Goal: Information Seeking & Learning: Learn about a topic

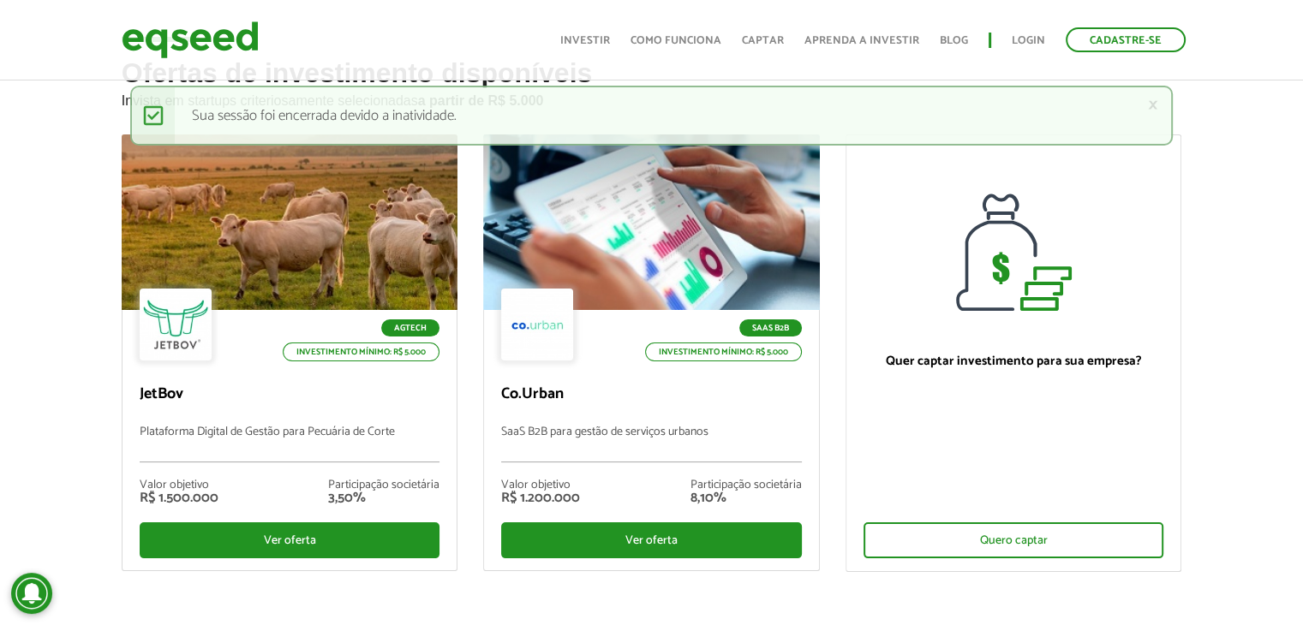
scroll to position [69, 0]
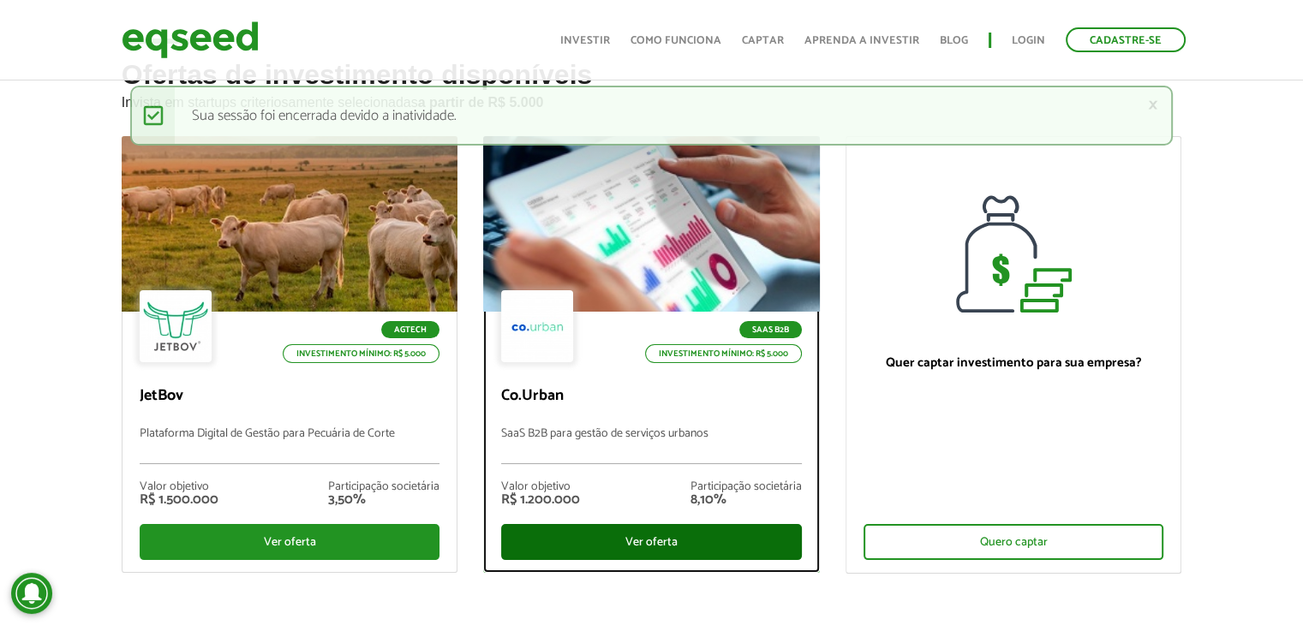
click at [620, 544] on div "Ver oferta" at bounding box center [651, 542] width 301 height 36
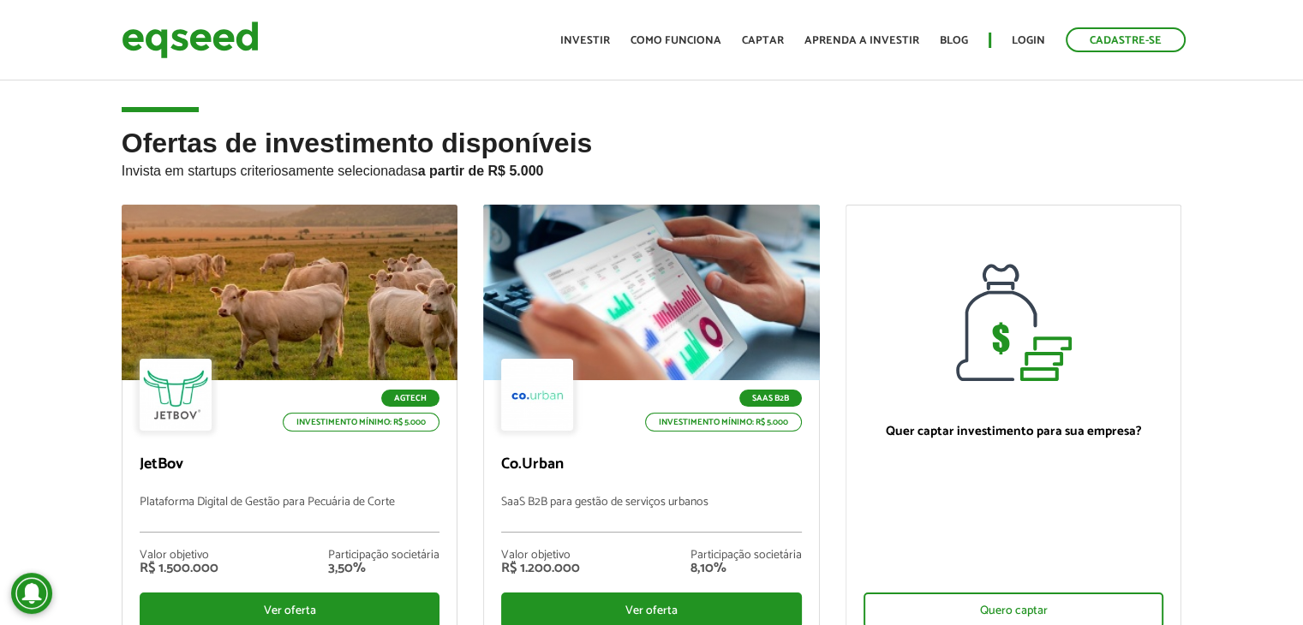
scroll to position [69, 0]
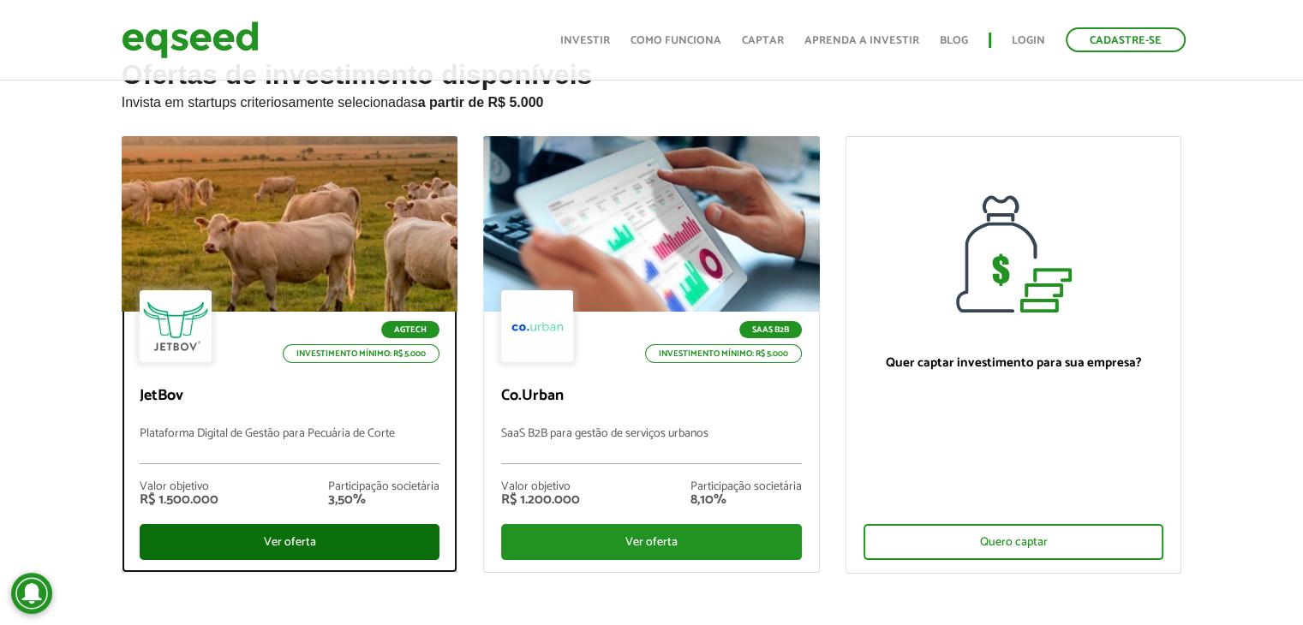
click at [259, 541] on div "Ver oferta" at bounding box center [290, 542] width 301 height 36
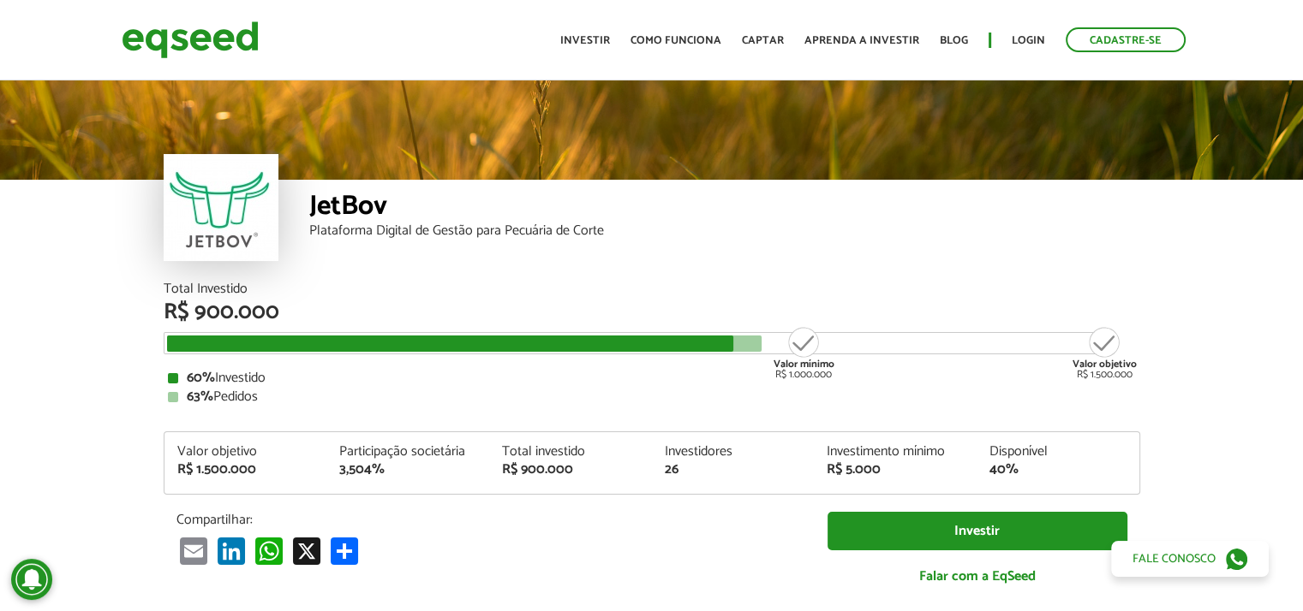
scroll to position [2042, 0]
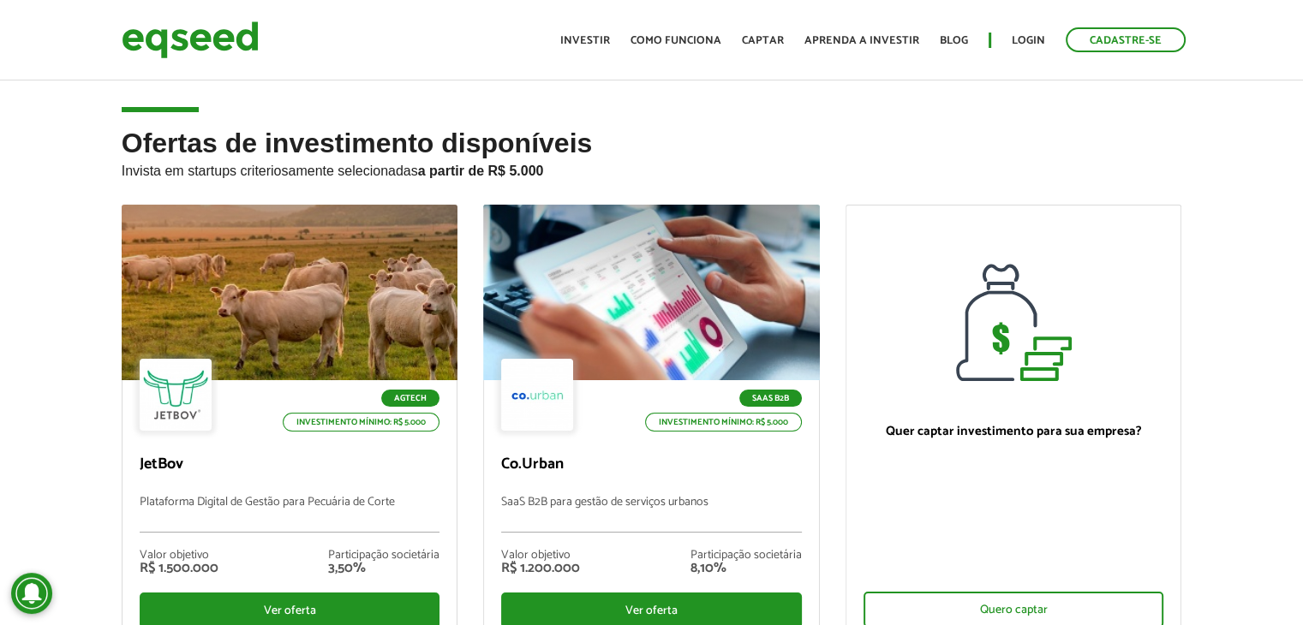
scroll to position [69, 0]
